Goal: Task Accomplishment & Management: Use online tool/utility

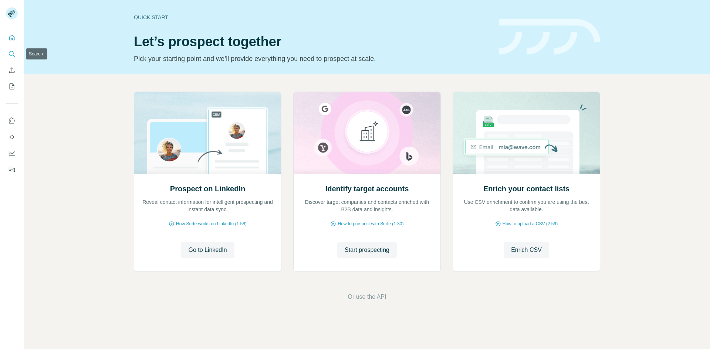
click at [8, 53] on icon "Search" at bounding box center [11, 53] width 7 height 7
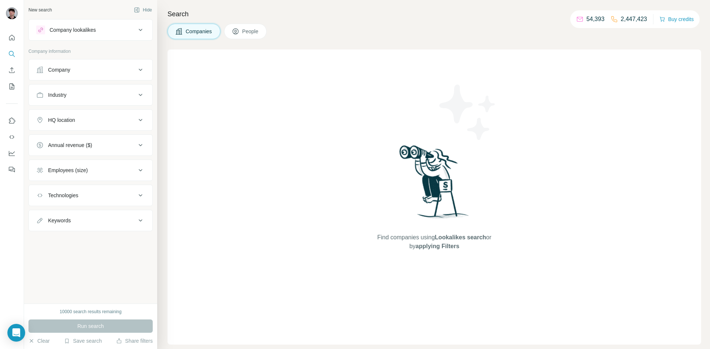
click at [143, 70] on icon at bounding box center [140, 69] width 9 height 9
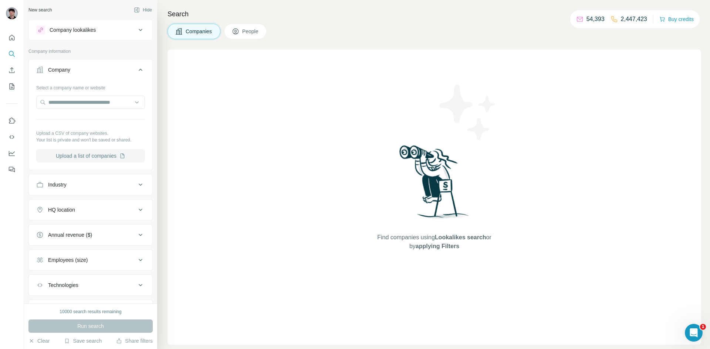
click at [121, 159] on button "Upload a list of companies" at bounding box center [90, 155] width 109 height 13
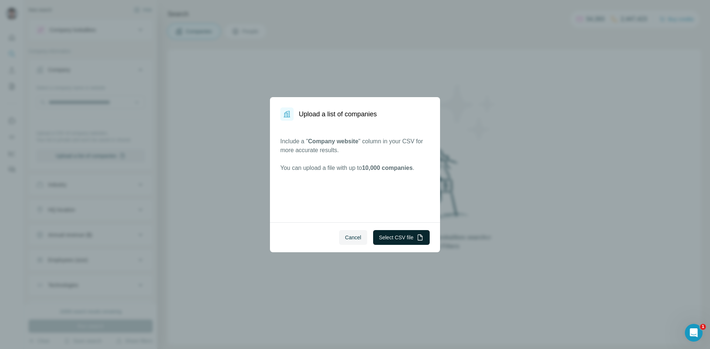
click at [383, 241] on button "Select CSV file" at bounding box center [401, 237] width 57 height 15
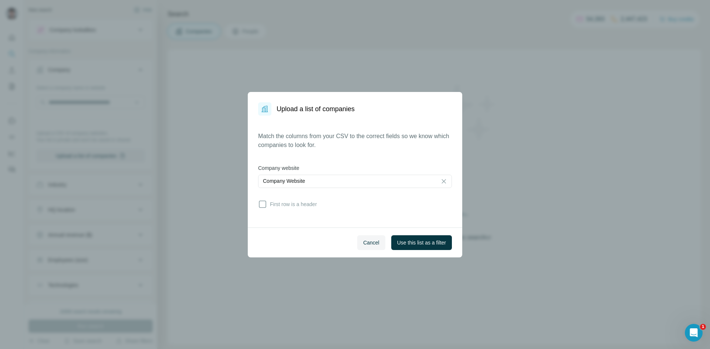
drag, startPoint x: 425, startPoint y: 241, endPoint x: 307, endPoint y: 199, distance: 125.4
click at [307, 199] on dialog "Upload a list of companies Match the columns from your CSV to the correct field…" at bounding box center [355, 175] width 214 height 166
click at [306, 199] on div "Match the columns from your CSV to the correct fields so we know which companie…" at bounding box center [355, 172] width 194 height 80
click at [307, 204] on span "First row is a header" at bounding box center [292, 204] width 50 height 7
click at [403, 229] on div "Cancel Use this list as a filter" at bounding box center [355, 243] width 214 height 30
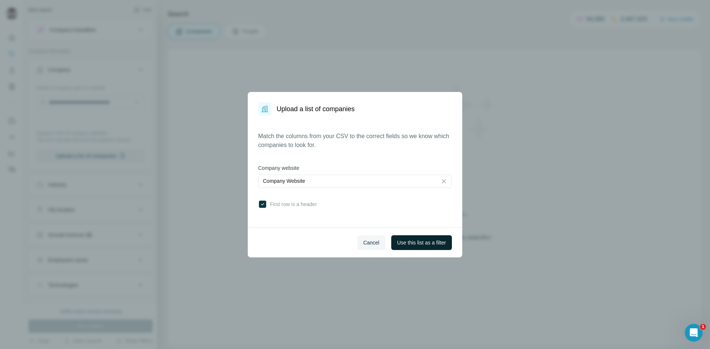
click at [413, 243] on span "Use this list as a filter" at bounding box center [421, 242] width 49 height 7
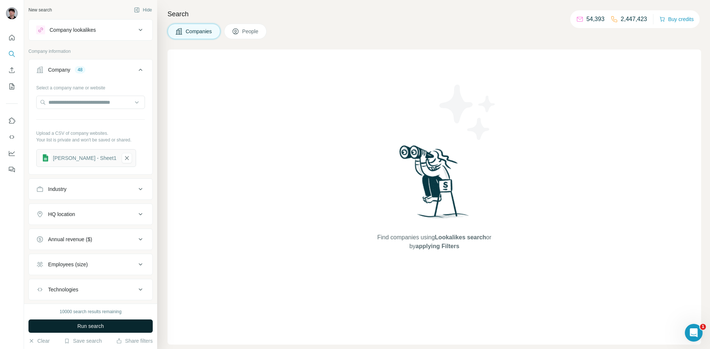
click at [136, 330] on button "Run search" at bounding box center [90, 326] width 124 height 13
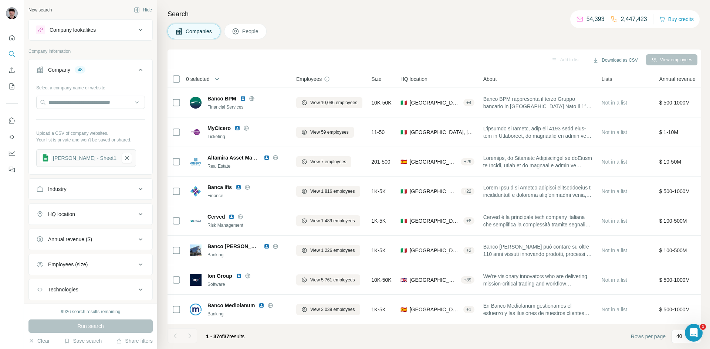
click at [246, 27] on button "People" at bounding box center [245, 32] width 43 height 16
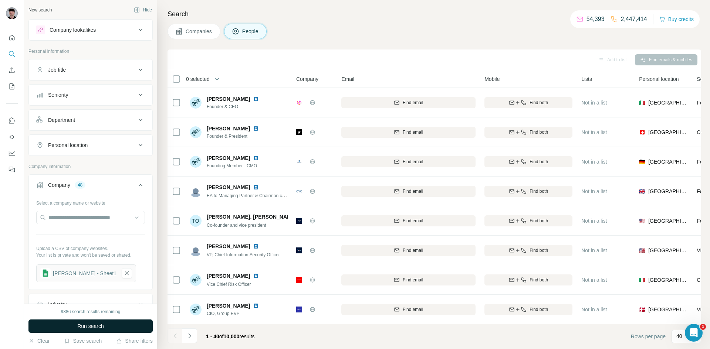
click at [107, 328] on button "Run search" at bounding box center [90, 326] width 124 height 13
drag, startPoint x: 129, startPoint y: 98, endPoint x: 122, endPoint y: 130, distance: 32.1
click at [135, 143] on ul "Job title Seniority Department Personal location" at bounding box center [90, 107] width 124 height 97
click at [132, 77] on button "Job title" at bounding box center [91, 70] width 124 height 18
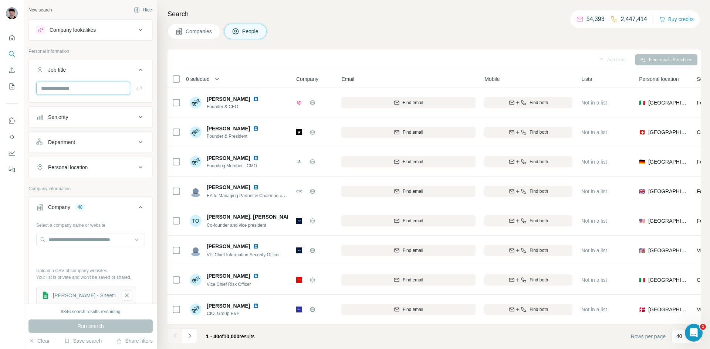
click at [98, 91] on input "text" at bounding box center [83, 88] width 94 height 13
type input "***"
click at [74, 81] on button "Job title" at bounding box center [91, 71] width 124 height 21
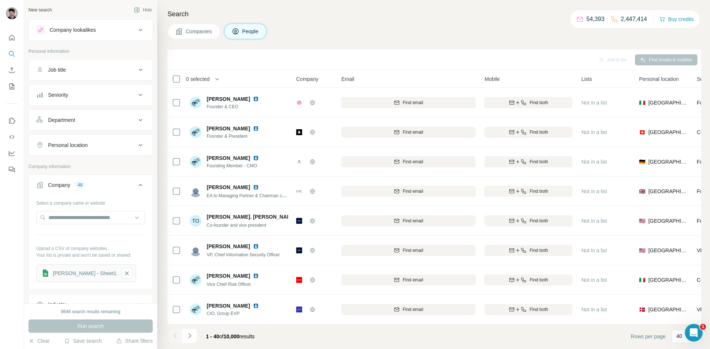
click at [83, 78] on button "Job title" at bounding box center [91, 70] width 124 height 18
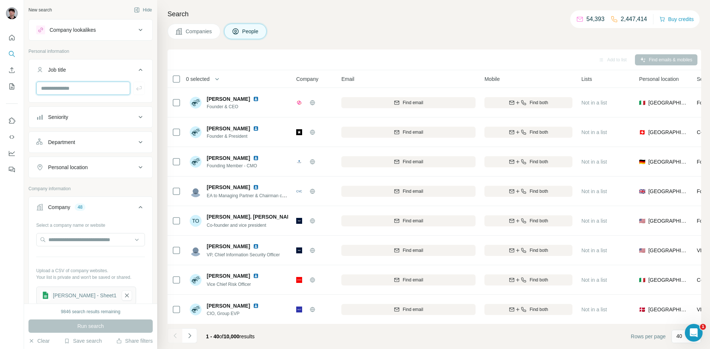
click at [87, 92] on input "text" at bounding box center [83, 88] width 94 height 13
type input "***"
click at [139, 92] on icon "button" at bounding box center [138, 88] width 7 height 7
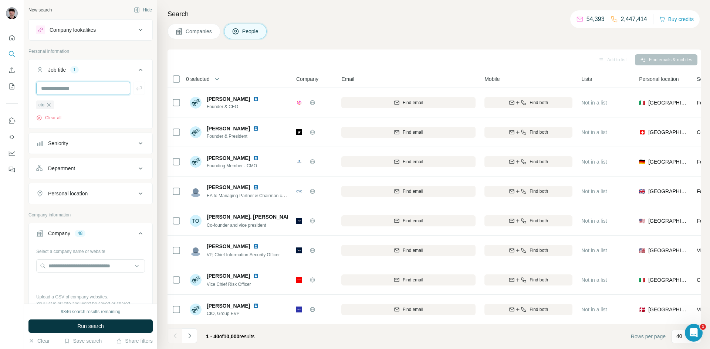
click at [56, 87] on input "text" at bounding box center [83, 88] width 94 height 13
click at [56, 87] on input "***" at bounding box center [83, 88] width 94 height 13
type input "***"
click at [141, 91] on icon "button" at bounding box center [138, 88] width 7 height 7
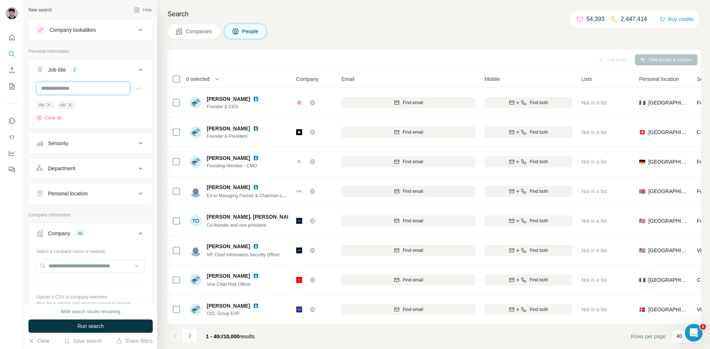
click at [90, 91] on input "text" at bounding box center [83, 88] width 94 height 13
type input "***"
click at [132, 84] on div "***" at bounding box center [90, 88] width 109 height 13
click at [138, 89] on icon "button" at bounding box center [138, 88] width 7 height 7
click at [112, 88] on input "text" at bounding box center [83, 88] width 94 height 13
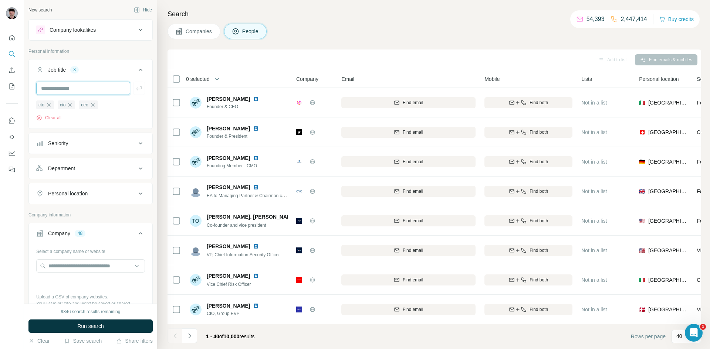
click at [72, 84] on input "text" at bounding box center [83, 88] width 94 height 13
click at [77, 331] on button "Run search" at bounding box center [90, 326] width 124 height 13
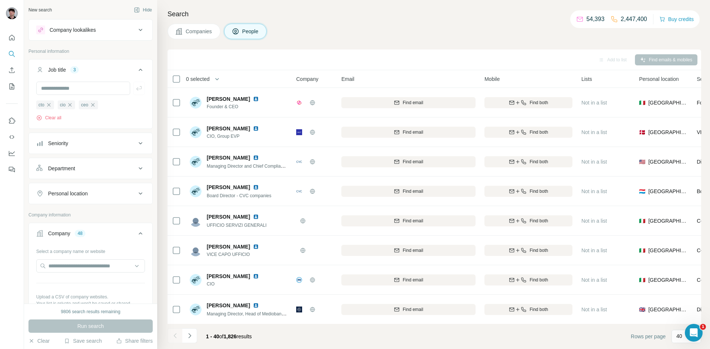
click at [141, 146] on icon at bounding box center [140, 143] width 9 height 9
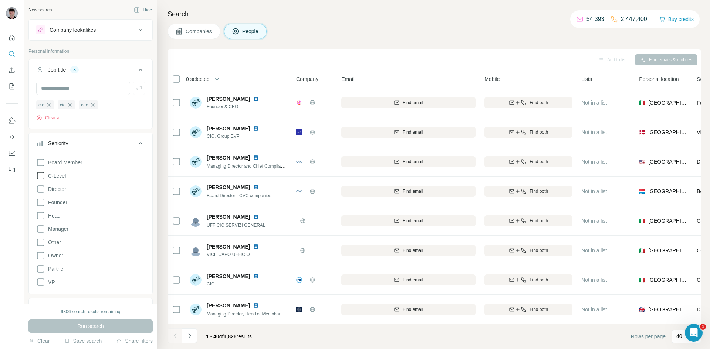
click at [61, 179] on span "C-Level" at bounding box center [55, 175] width 21 height 7
click at [46, 178] on span "C-Level" at bounding box center [55, 175] width 21 height 7
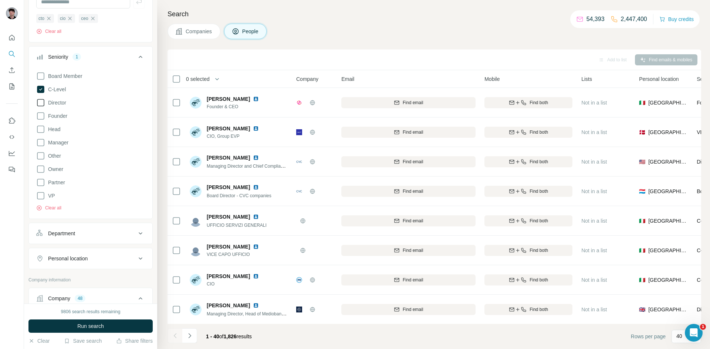
scroll to position [61, 0]
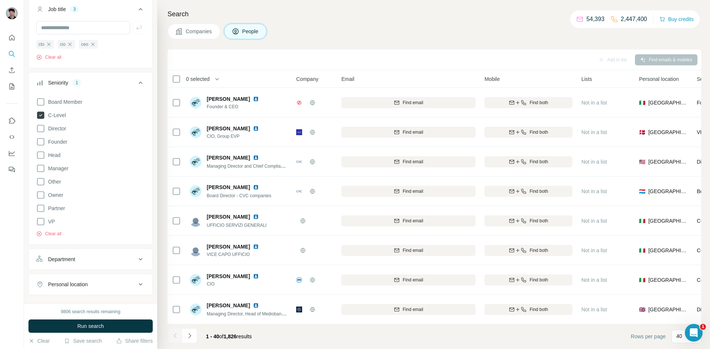
click at [42, 115] on icon at bounding box center [40, 115] width 3 height 2
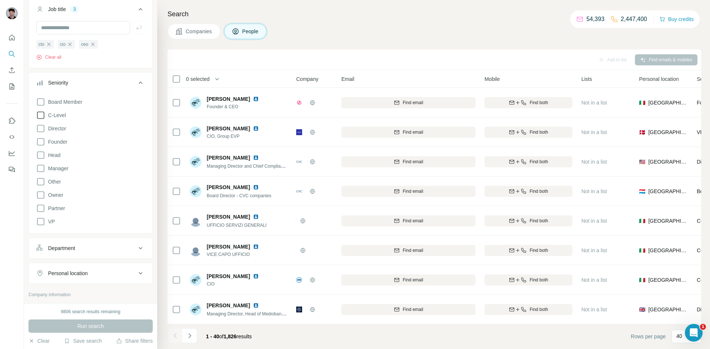
click at [143, 82] on icon at bounding box center [140, 82] width 9 height 9
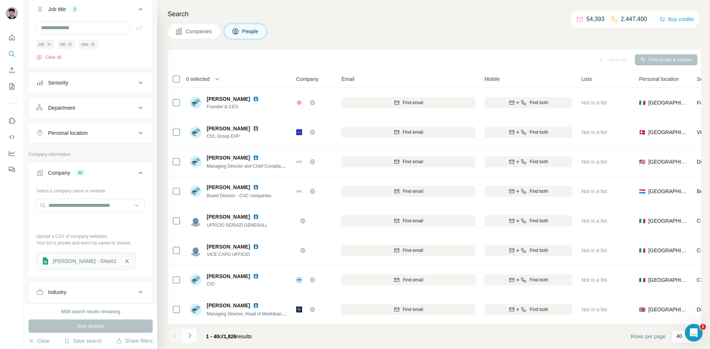
click at [180, 78] on div "0 selected" at bounding box center [226, 79] width 109 height 9
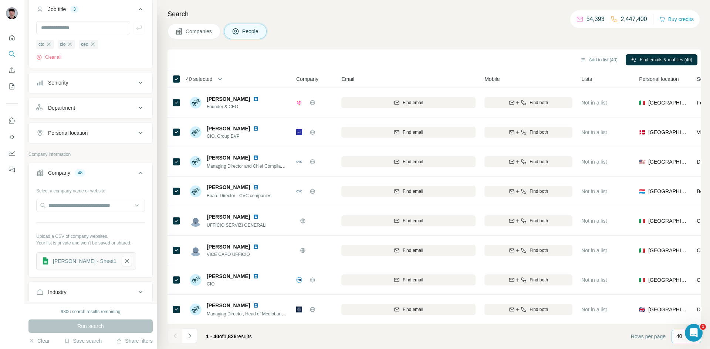
click at [678, 337] on p "40" at bounding box center [679, 336] width 6 height 7
click at [678, 277] on p "60" at bounding box center [681, 280] width 6 height 7
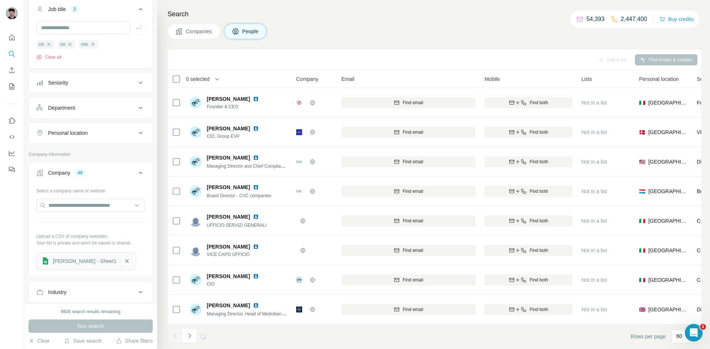
click at [208, 80] on span "0 selected" at bounding box center [198, 78] width 24 height 7
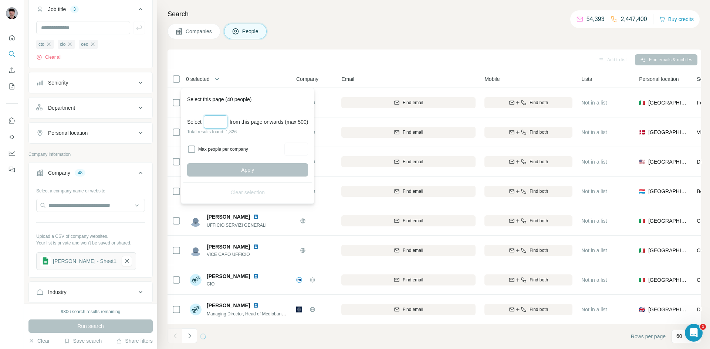
click at [219, 127] on input "Select a number (up to 500)" at bounding box center [216, 121] width 24 height 13
type input "***"
click at [274, 171] on button "Apply" at bounding box center [247, 169] width 121 height 13
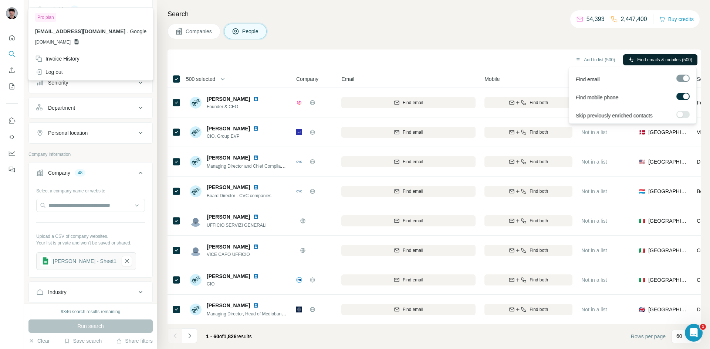
click at [678, 59] on span "Find emails & mobiles (500)" at bounding box center [664, 60] width 55 height 7
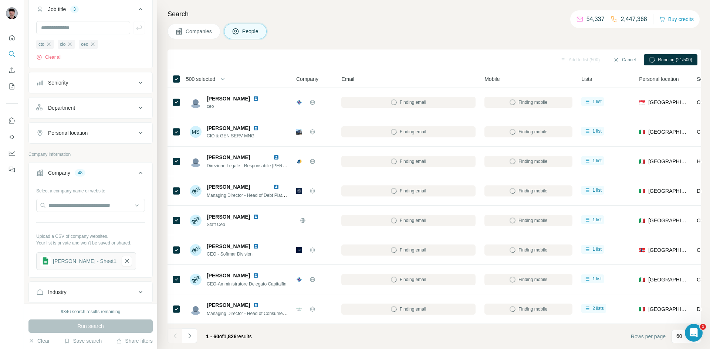
scroll to position [207, 0]
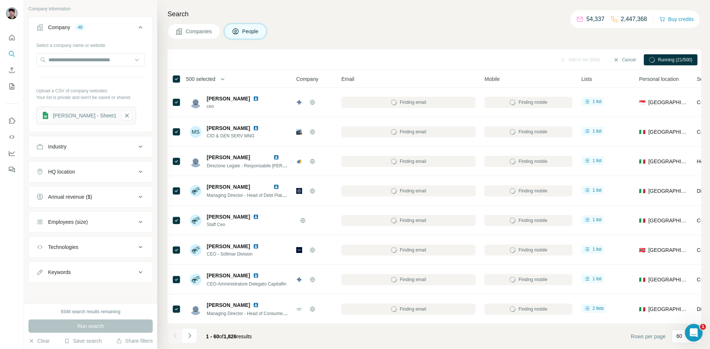
click at [126, 176] on button "HQ location" at bounding box center [91, 172] width 124 height 18
click at [97, 194] on input "text" at bounding box center [90, 189] width 109 height 13
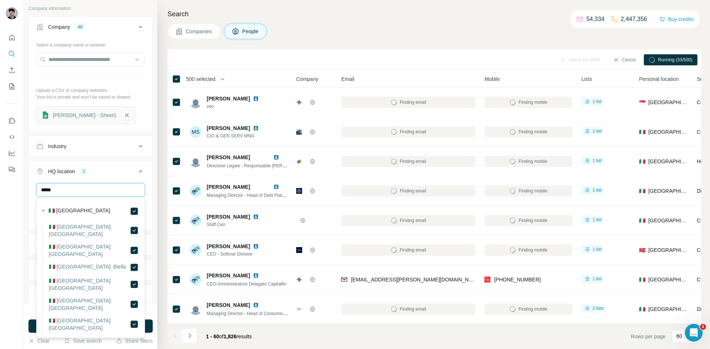
click at [71, 190] on input "*****" at bounding box center [90, 189] width 109 height 13
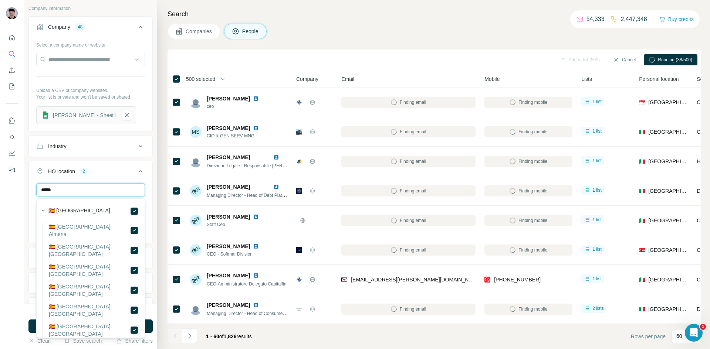
click at [122, 193] on input "*****" at bounding box center [90, 189] width 109 height 13
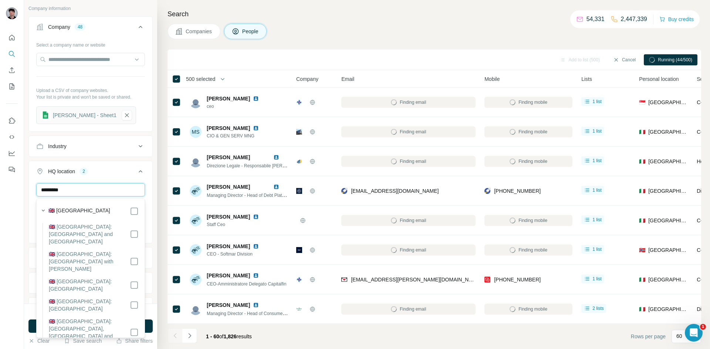
type input "*********"
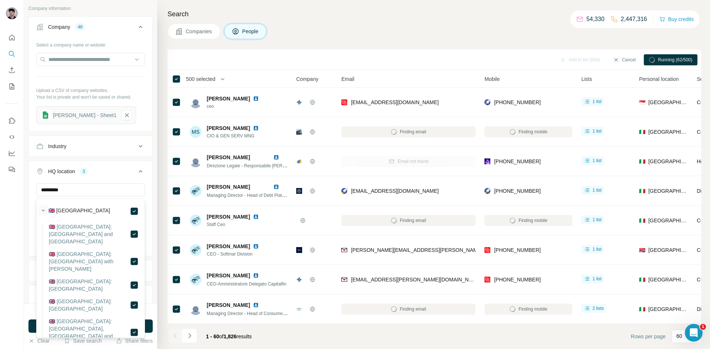
click at [41, 208] on icon "button" at bounding box center [43, 210] width 7 height 7
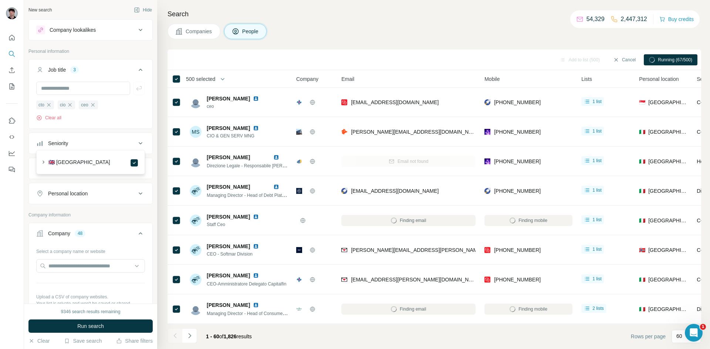
scroll to position [256, 0]
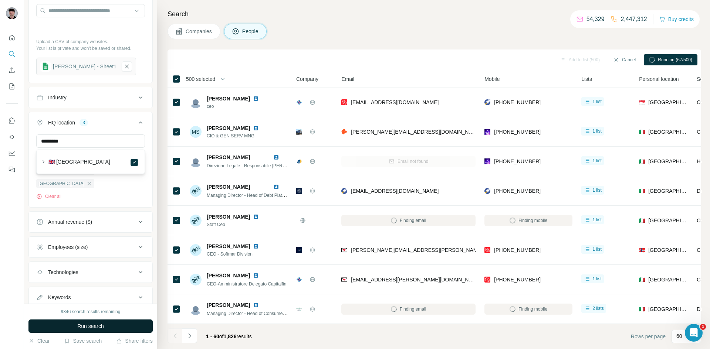
click at [87, 327] on span "Run search" at bounding box center [90, 326] width 27 height 7
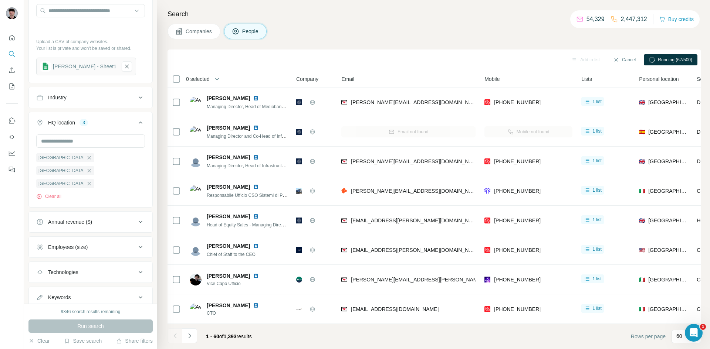
scroll to position [1539, 0]
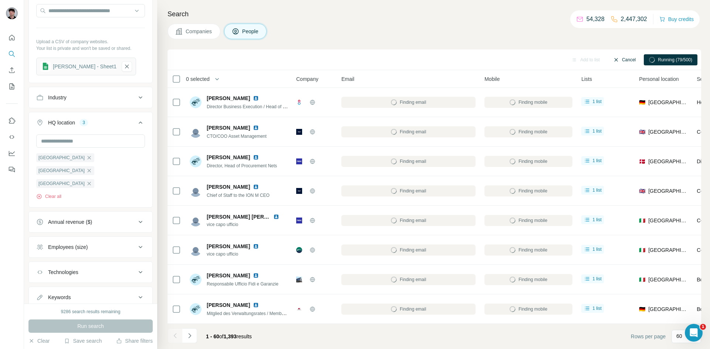
click at [623, 60] on button "Cancel" at bounding box center [624, 59] width 33 height 11
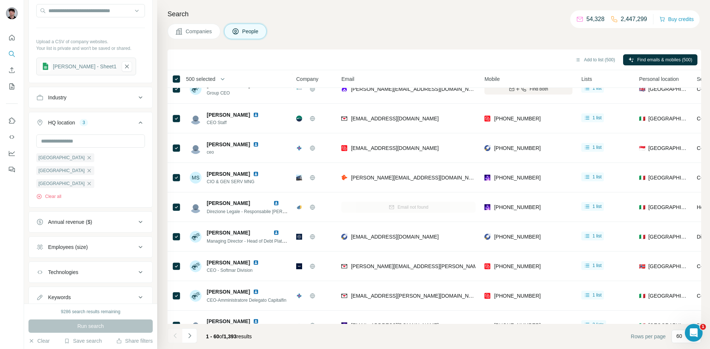
scroll to position [447, 0]
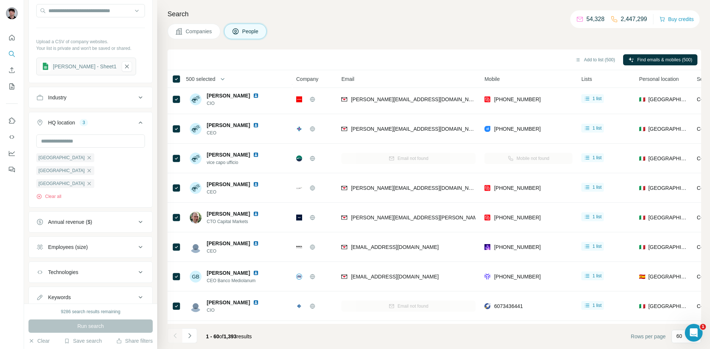
click at [670, 60] on span "Find emails & mobiles (500)" at bounding box center [664, 60] width 55 height 7
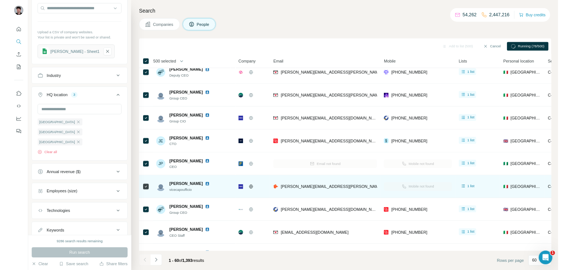
scroll to position [689, 0]
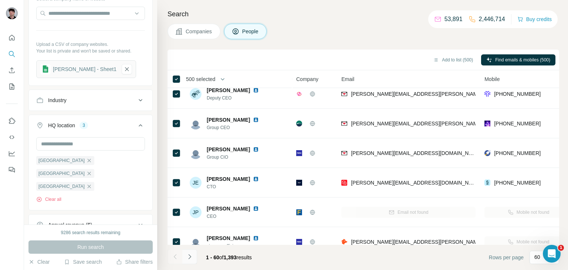
click at [190, 257] on icon "Navigate to next page" at bounding box center [189, 256] width 3 height 5
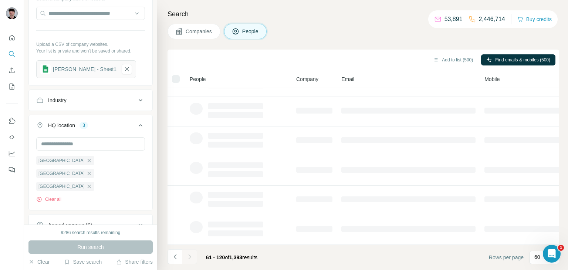
scroll to position [139, 0]
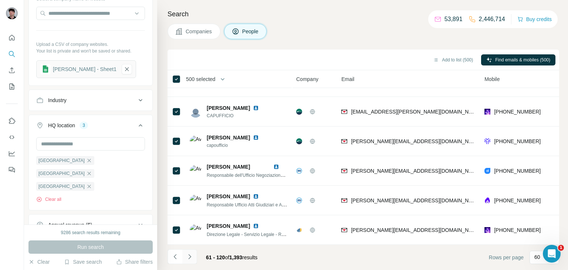
click at [190, 259] on icon "Navigate to next page" at bounding box center [189, 256] width 7 height 7
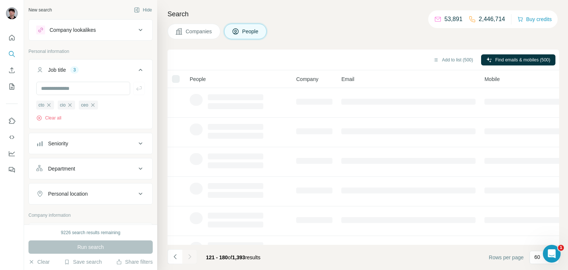
scroll to position [139, 0]
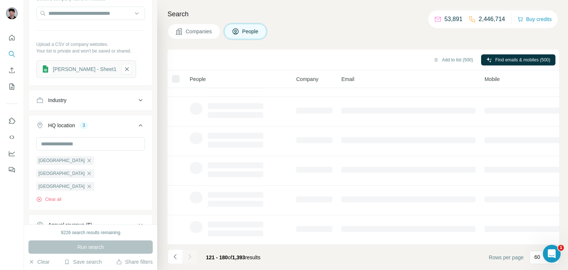
click at [189, 259] on div at bounding box center [189, 256] width 15 height 15
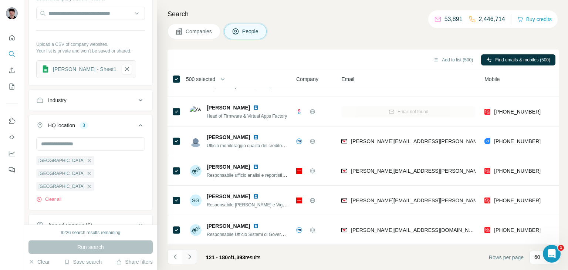
click at [190, 259] on icon "Navigate to next page" at bounding box center [189, 256] width 7 height 7
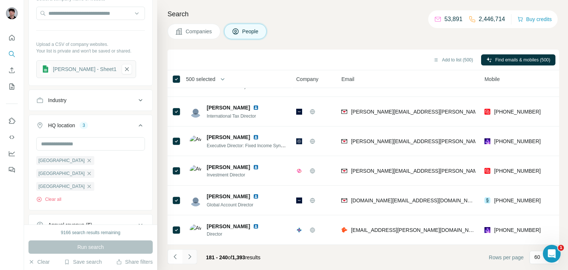
scroll to position [689, 0]
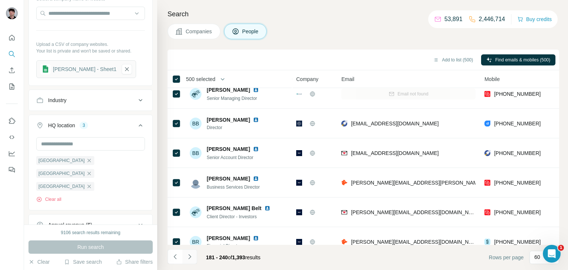
click at [190, 259] on icon "Navigate to next page" at bounding box center [189, 256] width 7 height 7
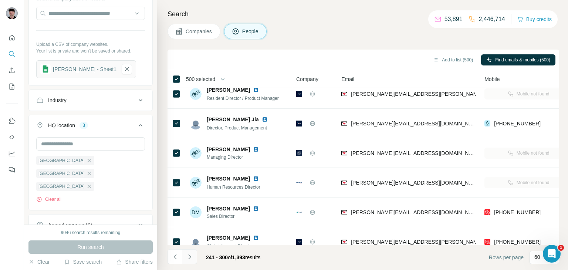
click at [190, 259] on icon "Navigate to next page" at bounding box center [189, 256] width 7 height 7
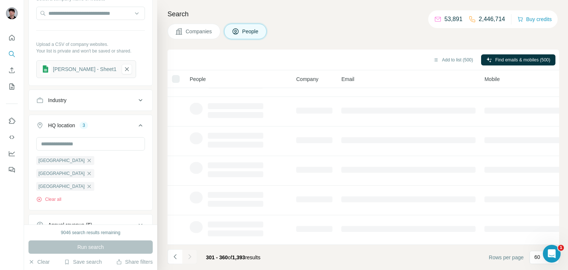
scroll to position [139, 0]
click at [189, 259] on icon "Navigate to next page" at bounding box center [189, 256] width 7 height 7
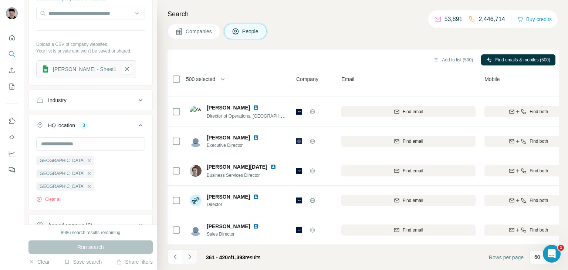
click at [189, 259] on icon "Navigate to next page" at bounding box center [189, 256] width 7 height 7
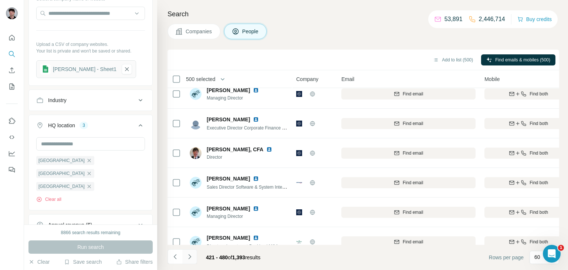
click at [189, 259] on icon "Navigate to next page" at bounding box center [189, 256] width 7 height 7
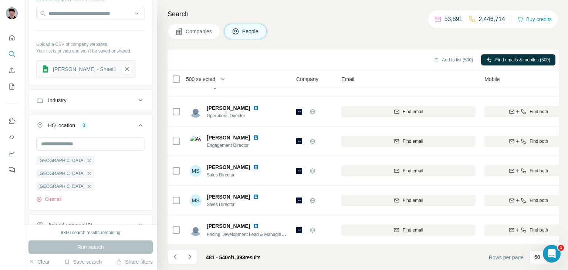
scroll to position [689, 0]
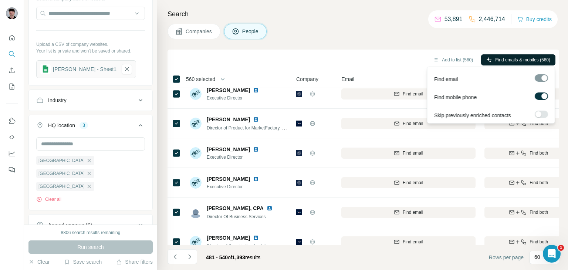
click at [509, 58] on span "Find emails & mobiles (560)" at bounding box center [522, 60] width 55 height 7
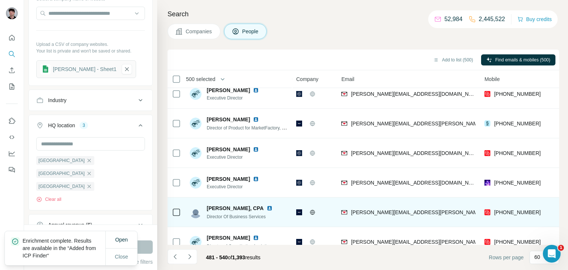
drag, startPoint x: 260, startPoint y: 64, endPoint x: 244, endPoint y: 224, distance: 160.1
click at [269, 183] on div "Add to list (500) Find emails & mobiles (500) 500 selected People Company Email…" at bounding box center [364, 160] width 392 height 220
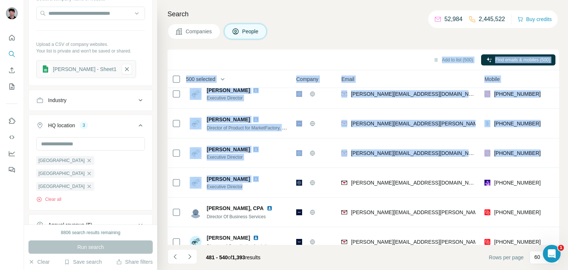
click at [197, 255] on div "481 - 540 of 1,393 results" at bounding box center [217, 257] width 99 height 16
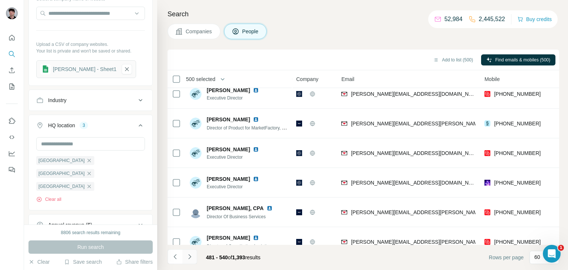
click at [195, 255] on button "Navigate to next page" at bounding box center [189, 256] width 15 height 15
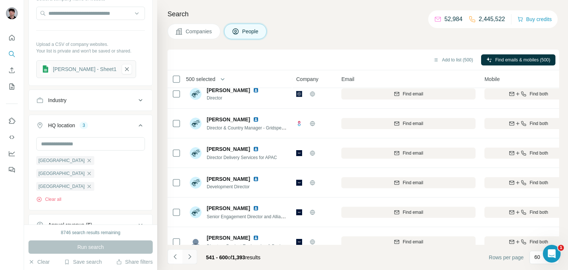
click at [191, 260] on button "Navigate to next page" at bounding box center [189, 256] width 15 height 15
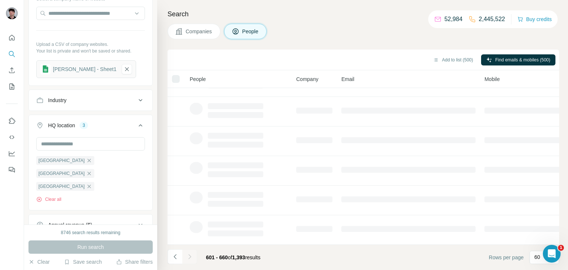
scroll to position [139, 0]
click at [191, 260] on div at bounding box center [189, 256] width 15 height 15
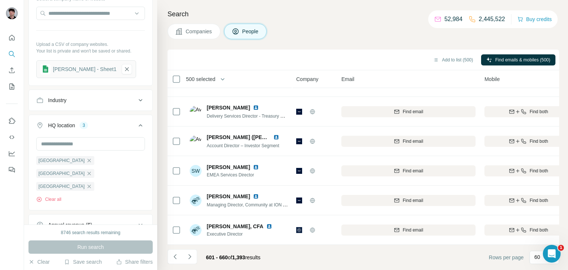
scroll to position [689, 0]
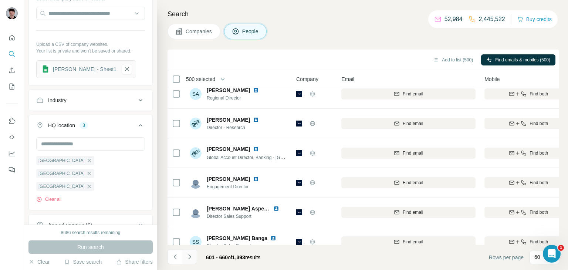
click at [192, 260] on button "Navigate to next page" at bounding box center [189, 256] width 15 height 15
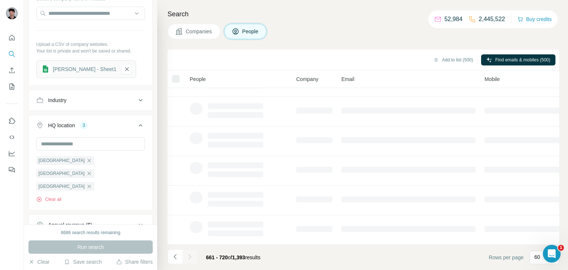
scroll to position [139, 0]
click at [192, 260] on div at bounding box center [189, 256] width 15 height 15
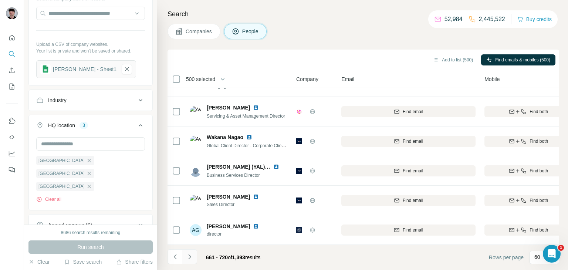
scroll to position [689, 0]
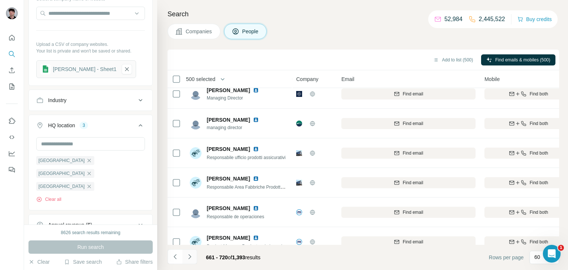
click at [192, 260] on button "Navigate to next page" at bounding box center [189, 256] width 15 height 15
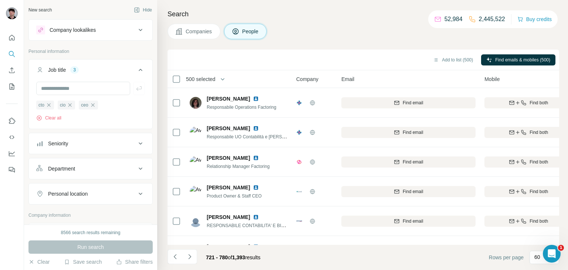
scroll to position [689, 0]
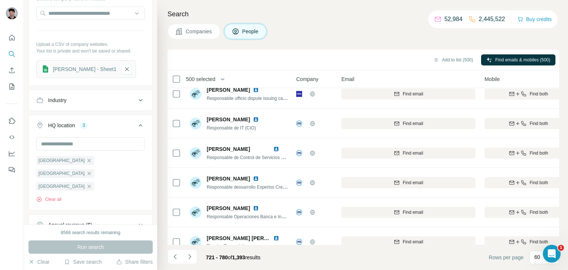
click at [192, 260] on button "Navigate to next page" at bounding box center [189, 256] width 15 height 15
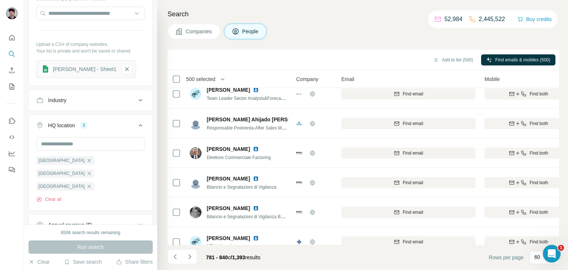
click at [192, 260] on button "Navigate to next page" at bounding box center [189, 256] width 15 height 15
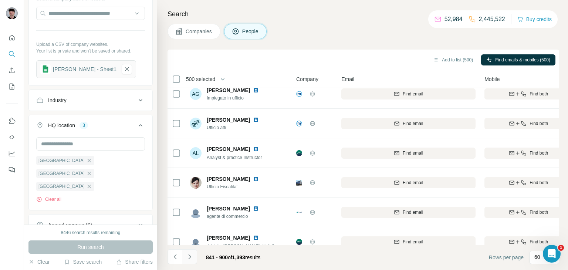
click at [195, 261] on button "Navigate to next page" at bounding box center [189, 256] width 15 height 15
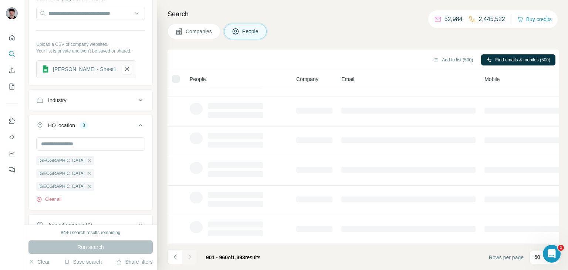
scroll to position [139, 0]
click at [195, 261] on div at bounding box center [189, 256] width 15 height 15
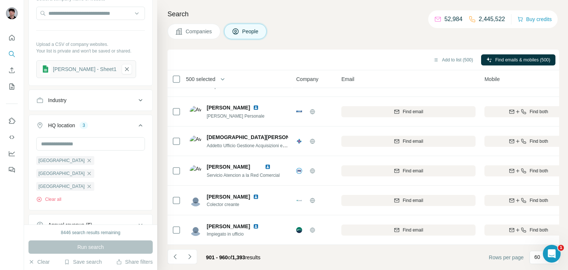
scroll to position [689, 0]
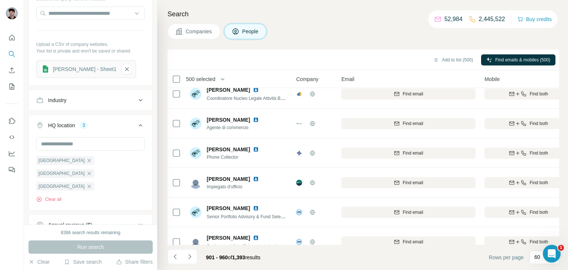
click at [190, 260] on icon "Navigate to next page" at bounding box center [189, 256] width 7 height 7
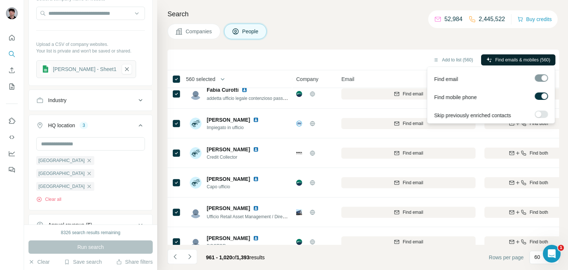
click at [507, 61] on span "Find emails & mobiles (560)" at bounding box center [522, 60] width 55 height 7
